Goal: Entertainment & Leisure: Consume media (video, audio)

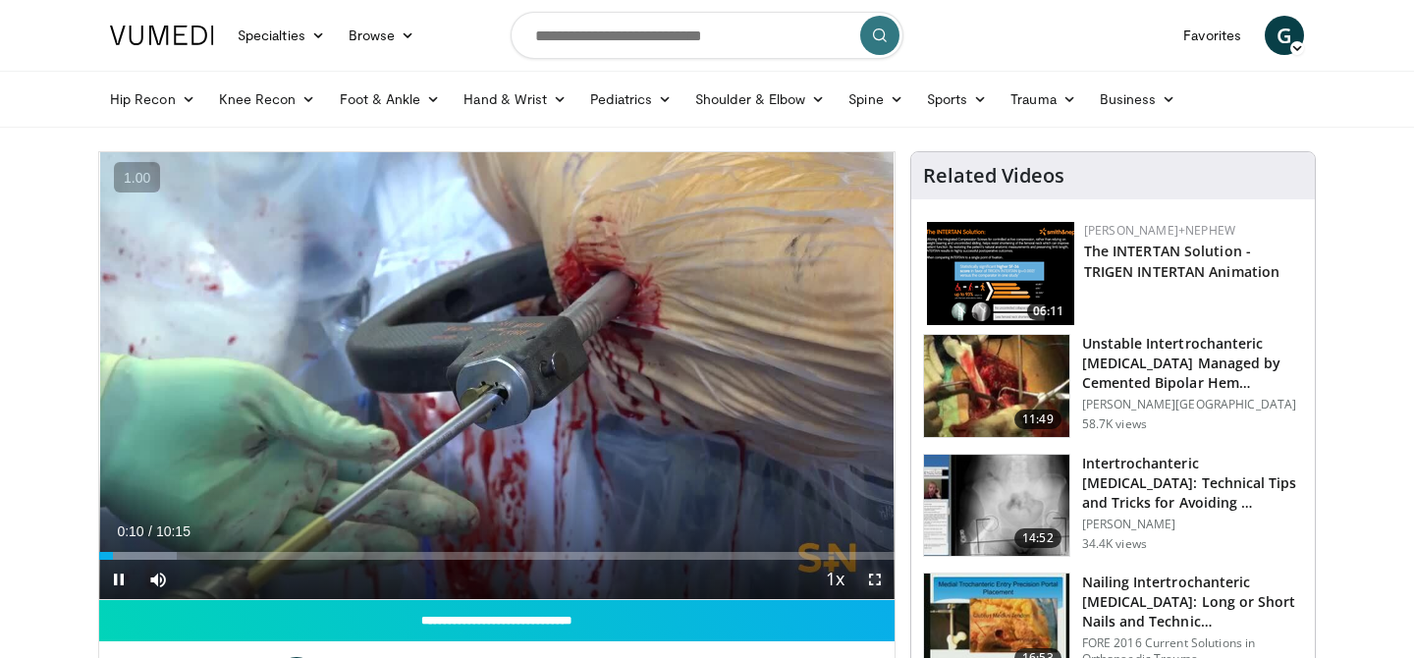
click at [871, 579] on span "Video Player" at bounding box center [874, 579] width 39 height 39
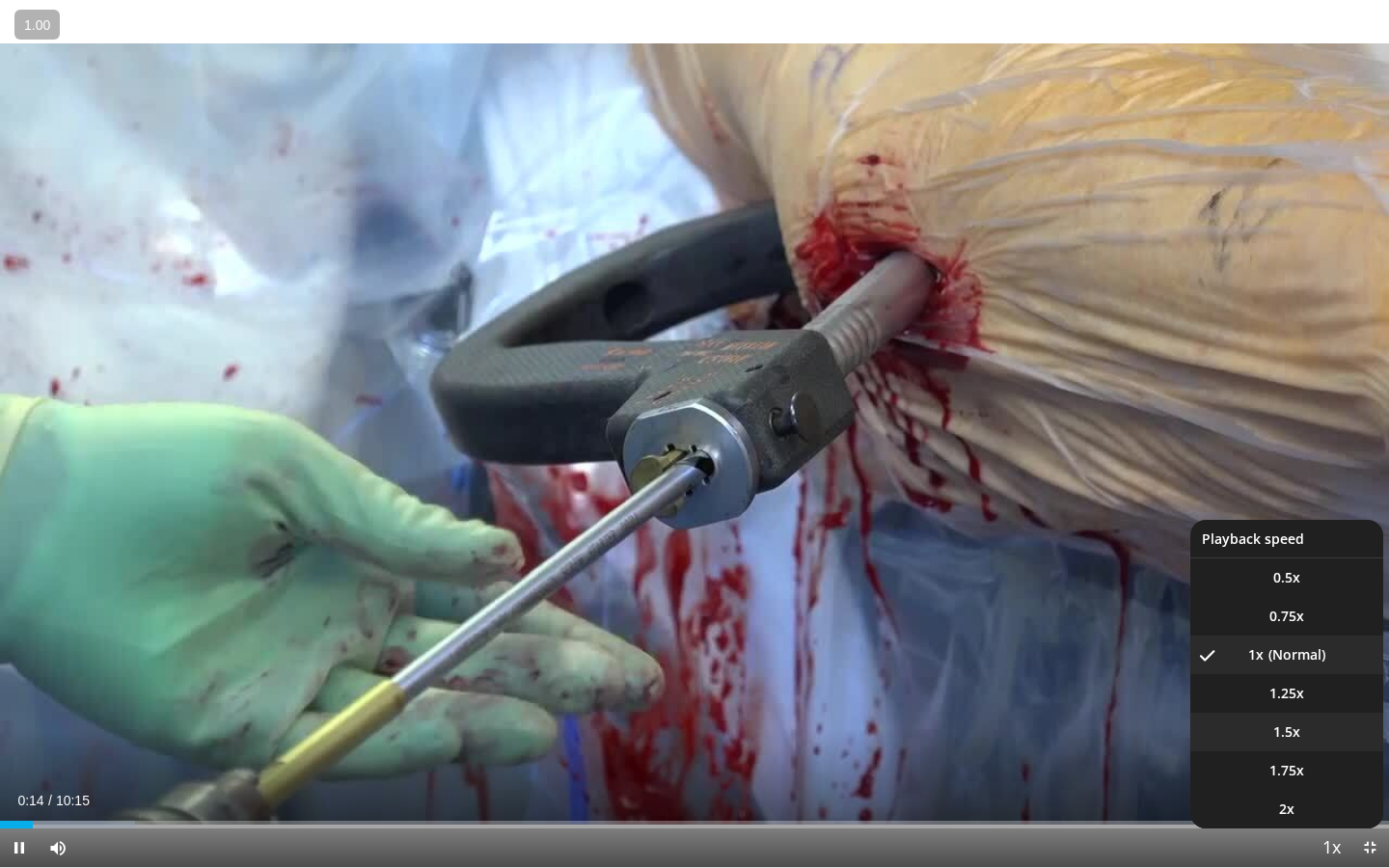
click at [1292, 645] on li "1.5x" at bounding box center [1287, 732] width 193 height 38
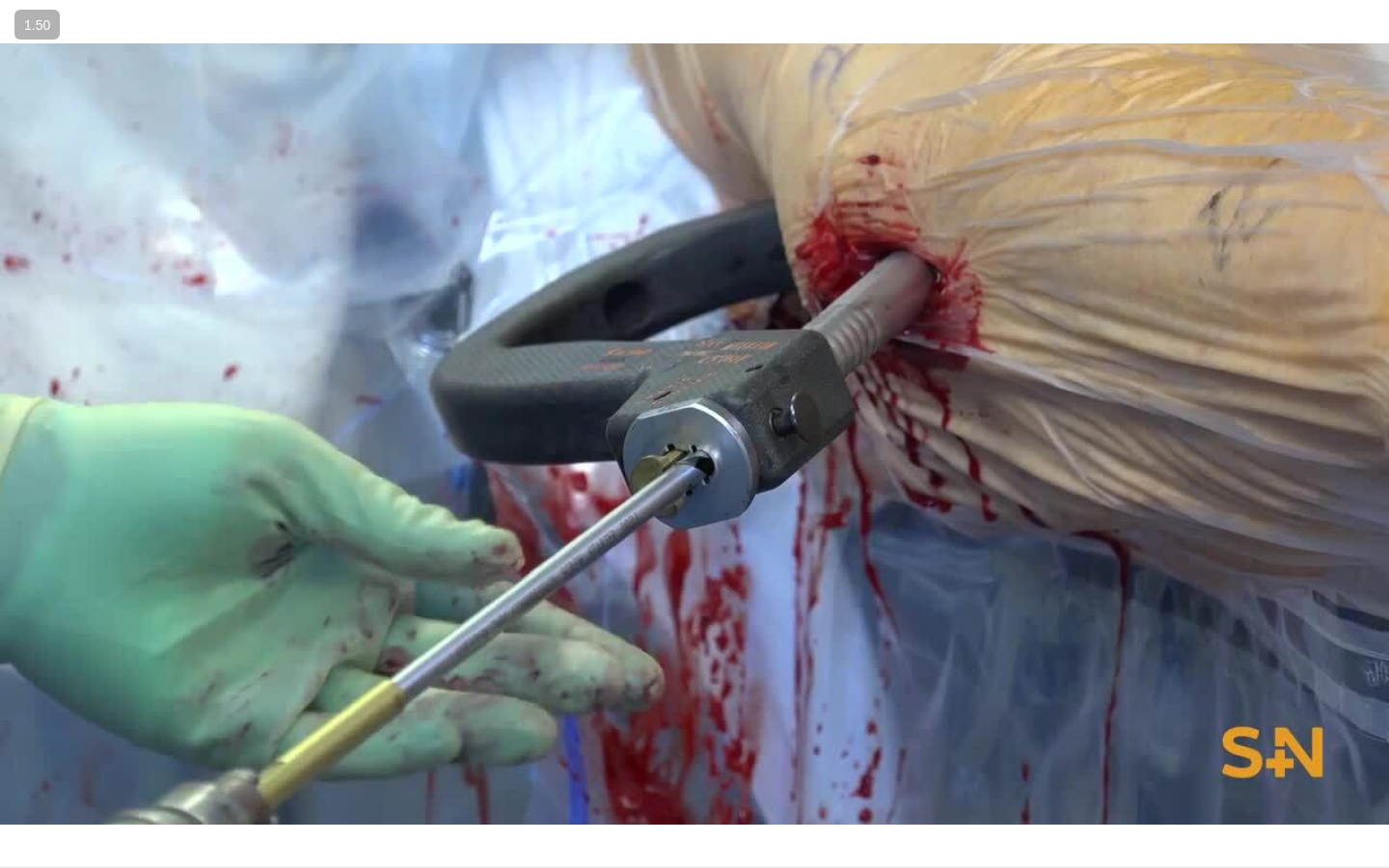
click at [1312, 645] on button "Playback Rate" at bounding box center [1331, 847] width 38 height 38
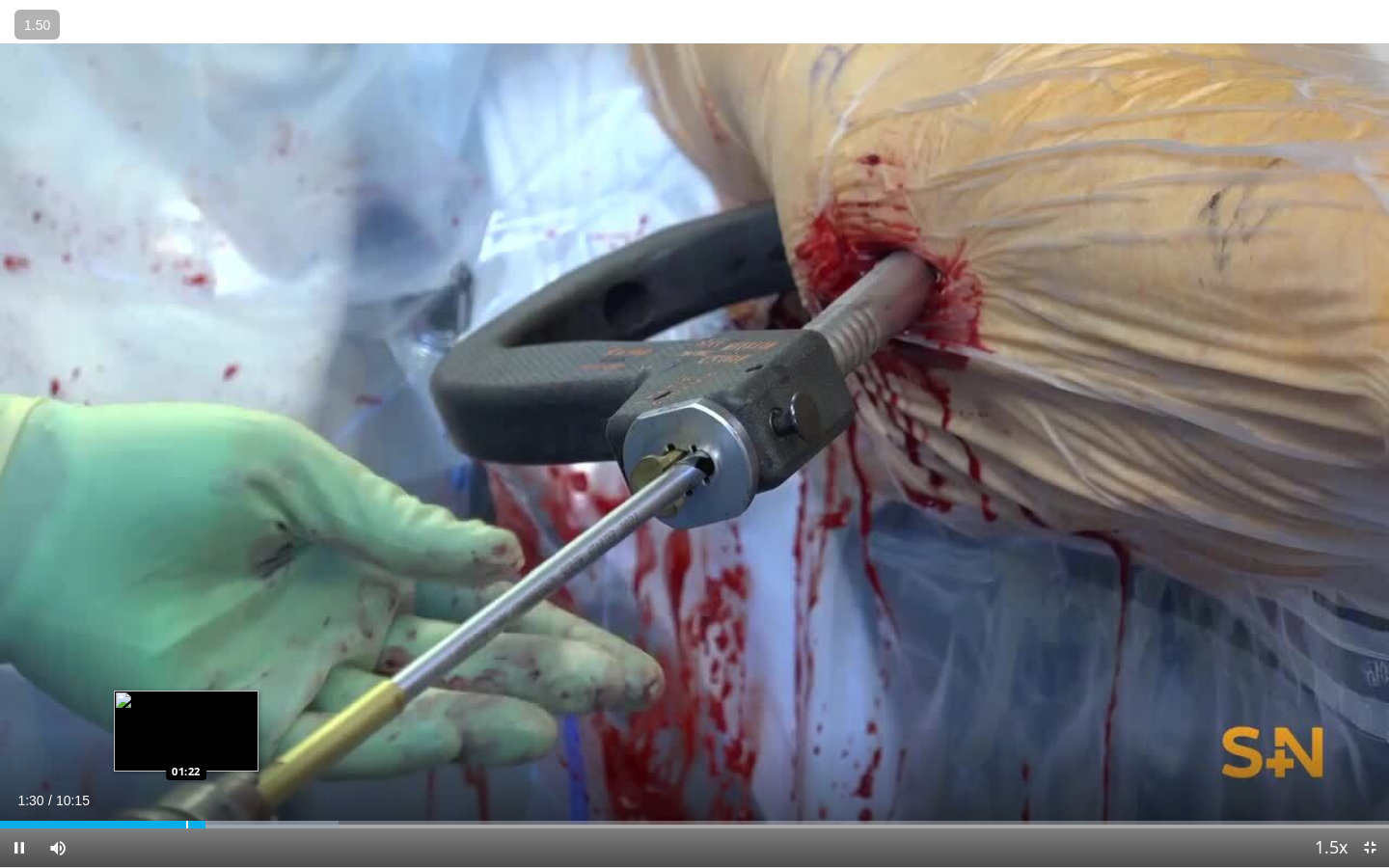
click at [187, 645] on div "Progress Bar" at bounding box center [188, 825] width 2 height 8
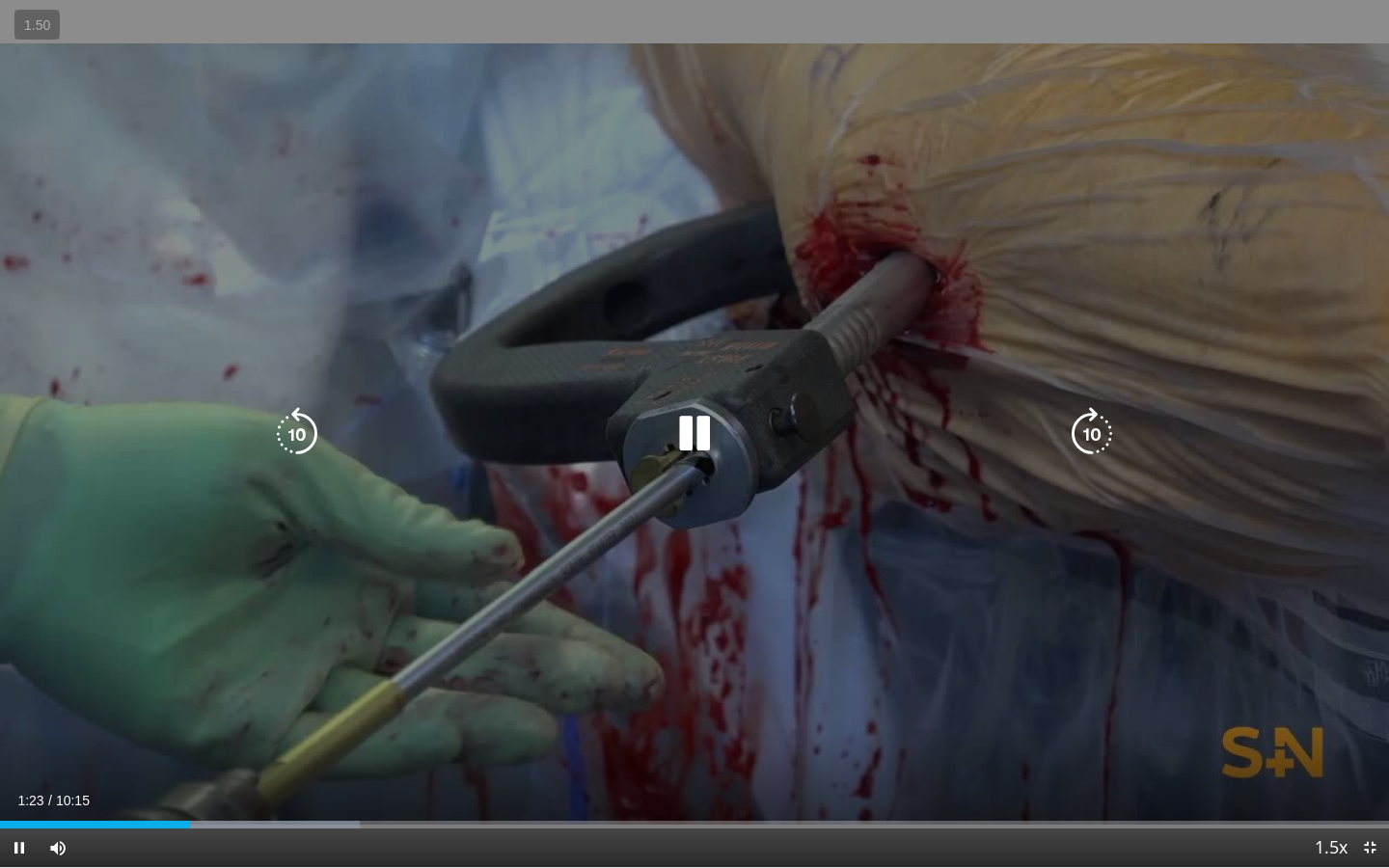
click at [307, 530] on div "10 seconds Tap to unmute" at bounding box center [694, 433] width 1389 height 867
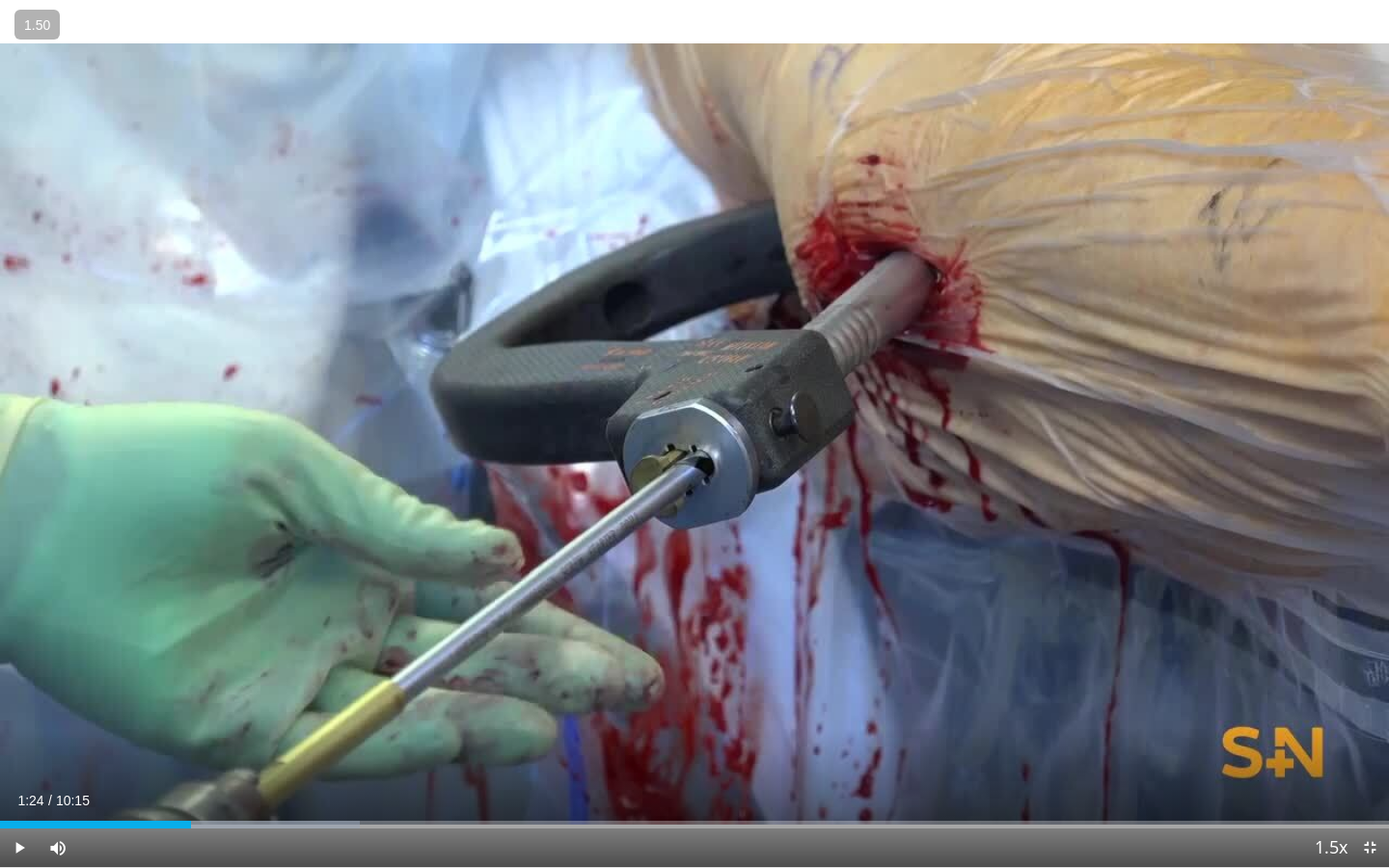
click at [307, 530] on div "10 seconds Tap to unmute" at bounding box center [694, 433] width 1389 height 867
